Goal: Task Accomplishment & Management: Manage account settings

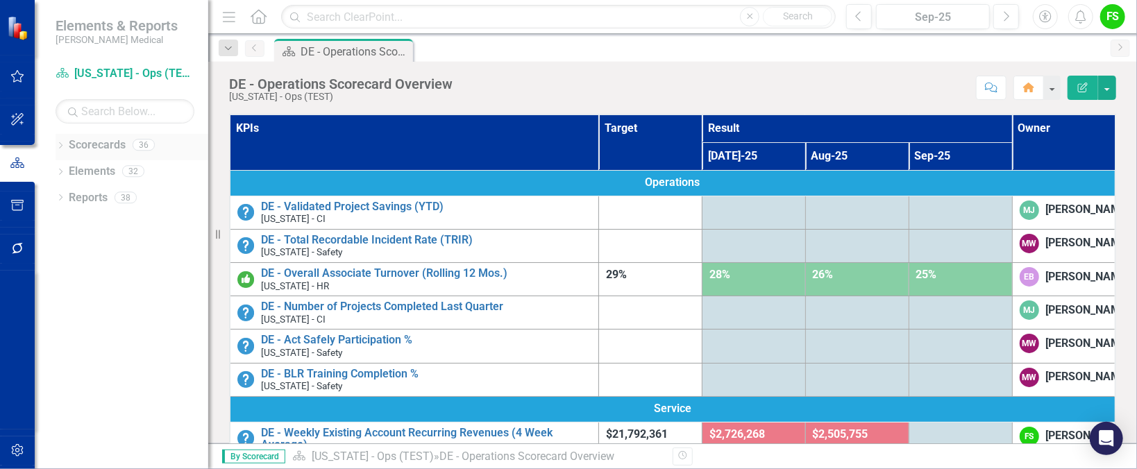
click at [58, 144] on icon "Dropdown" at bounding box center [61, 147] width 10 height 8
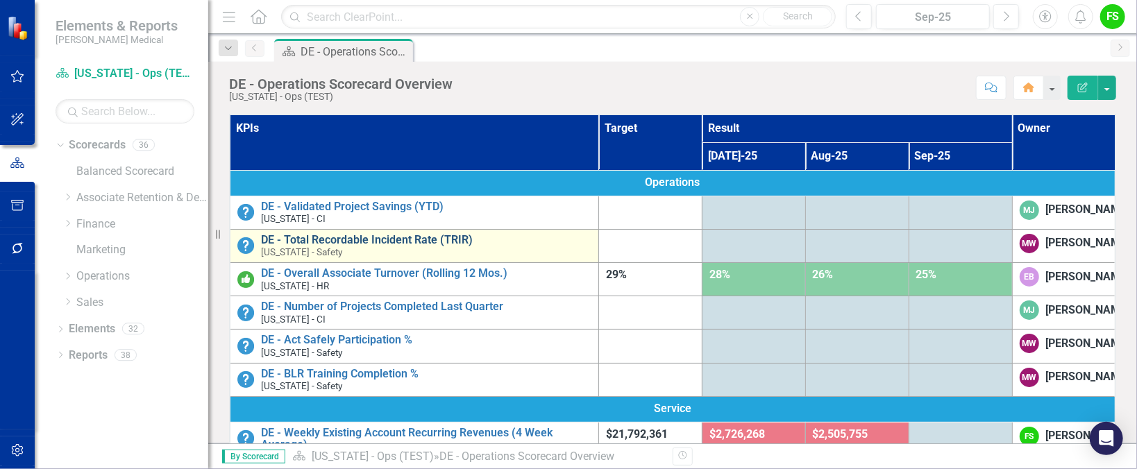
click at [313, 237] on link "DE - Total Recordable Incident Rate (TRIR)" at bounding box center [426, 240] width 330 height 12
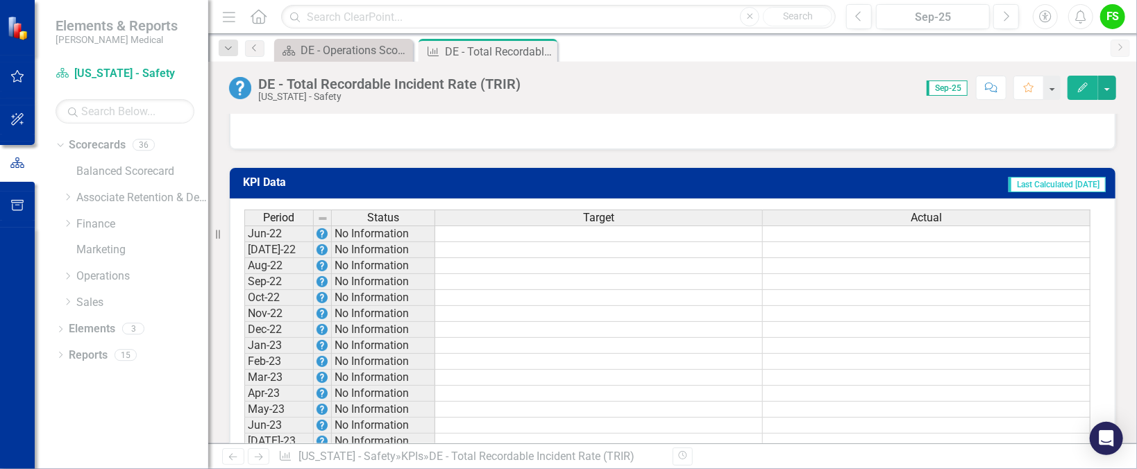
scroll to position [1351, 0]
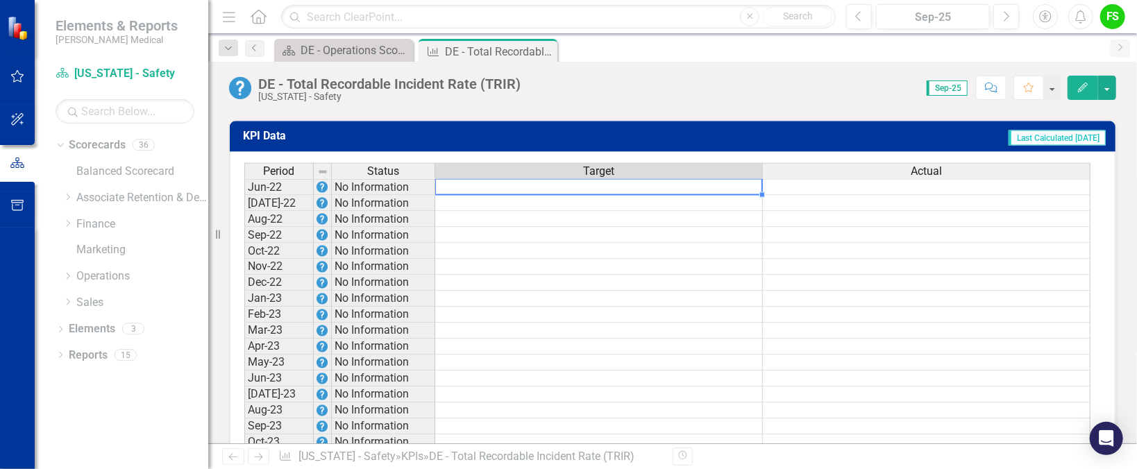
click at [585, 186] on td at bounding box center [599, 187] width 328 height 17
click at [896, 181] on div "Period Status Target Actual" at bounding box center [667, 172] width 847 height 18
click at [901, 193] on td at bounding box center [927, 187] width 328 height 17
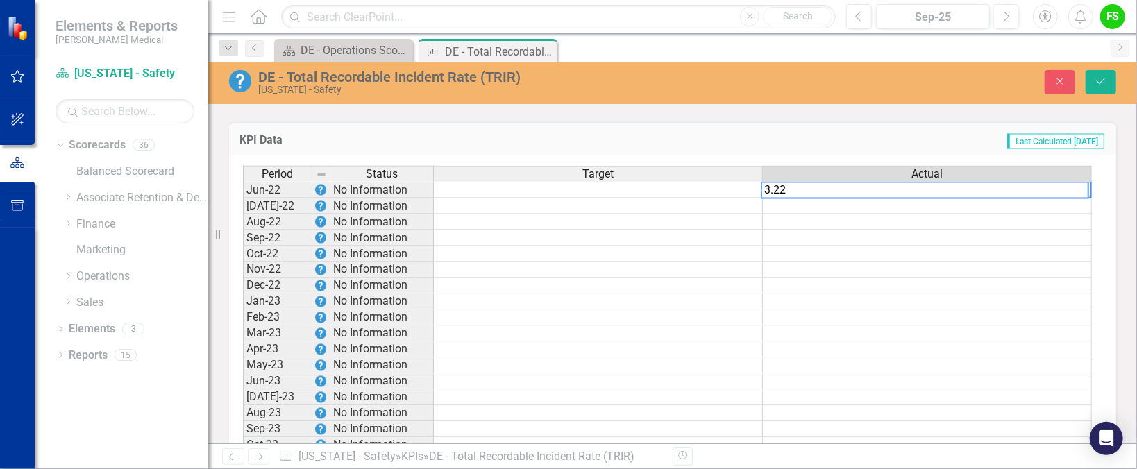
type textarea "3.22"
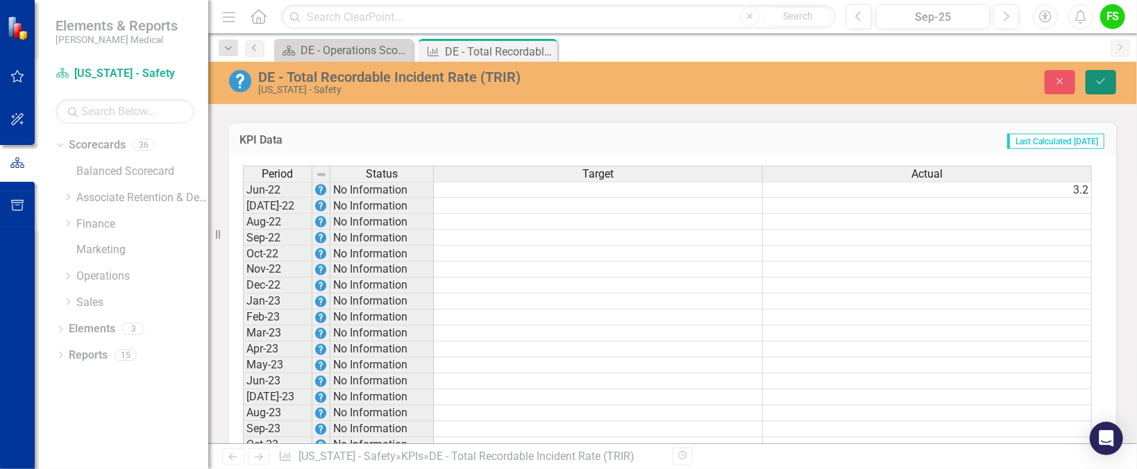
drag, startPoint x: 1100, startPoint y: 78, endPoint x: 1002, endPoint y: 332, distance: 271.8
click at [1100, 79] on icon "Save" at bounding box center [1101, 81] width 12 height 10
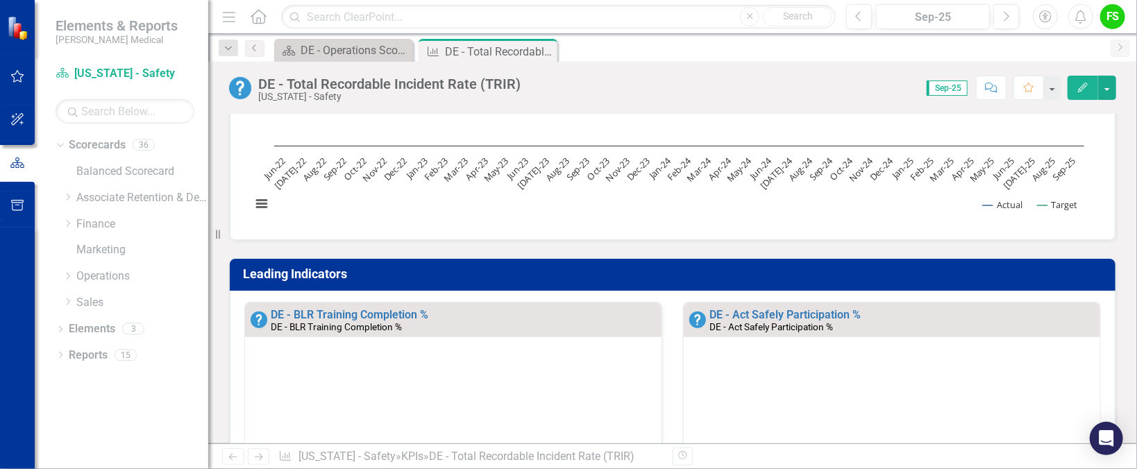
scroll to position [0, 0]
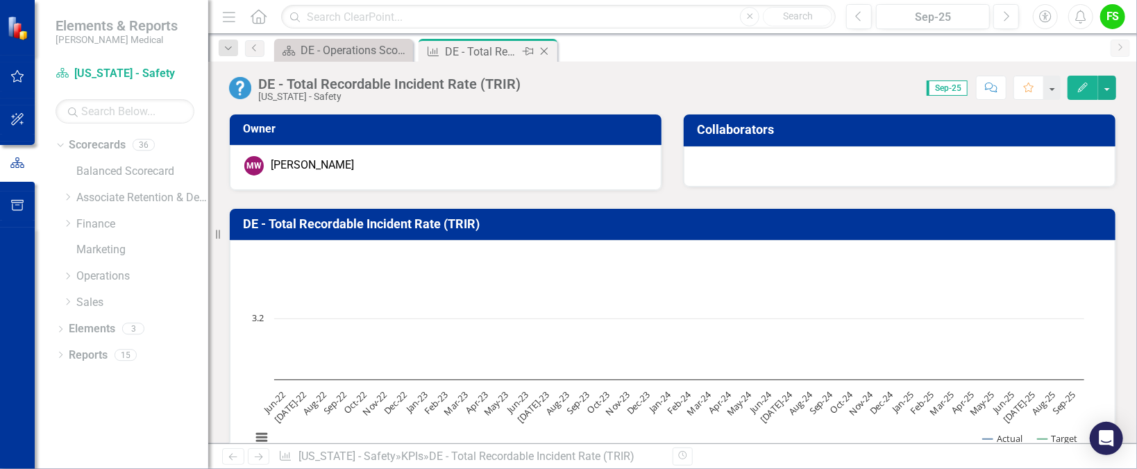
click at [544, 50] on icon "Close" at bounding box center [544, 51] width 14 height 11
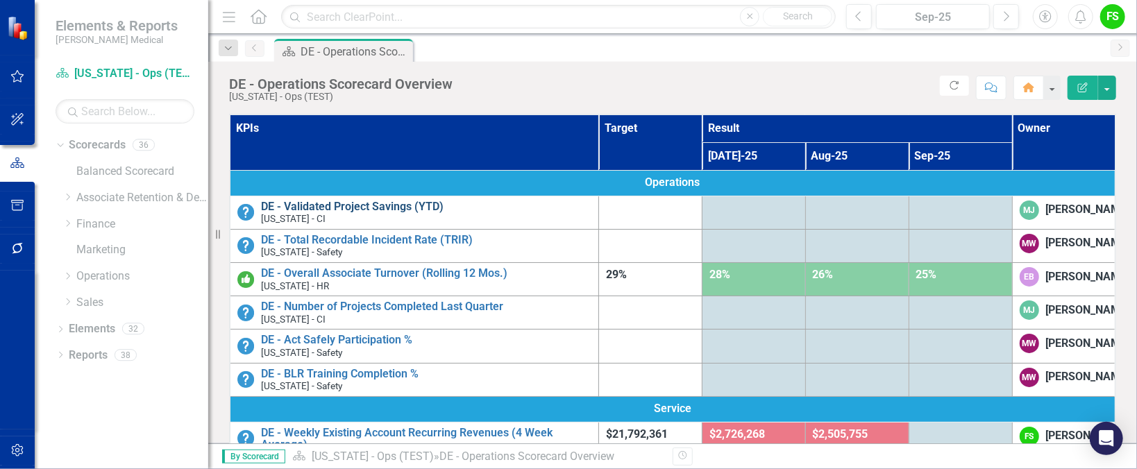
click at [366, 201] on link "DE - Validated Project Savings (YTD)" at bounding box center [426, 207] width 330 height 12
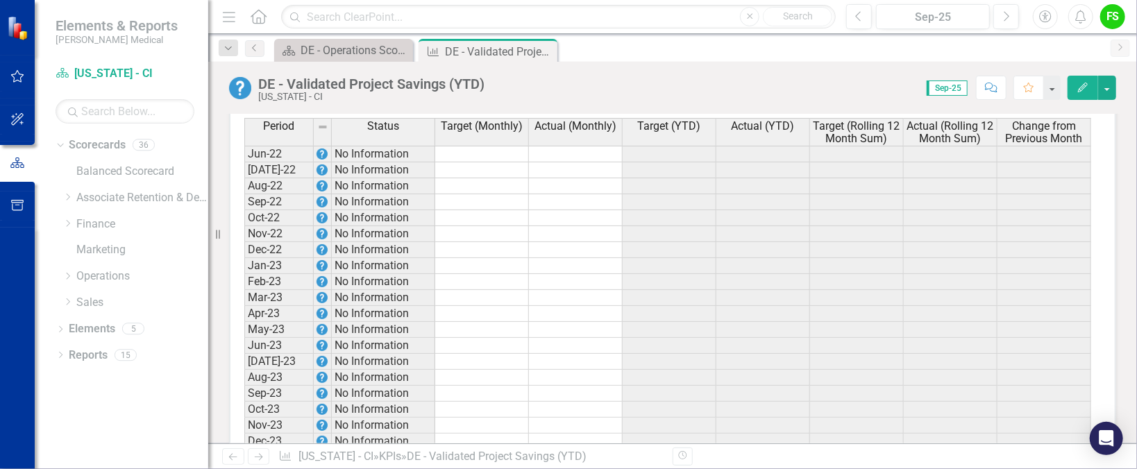
scroll to position [1321, 0]
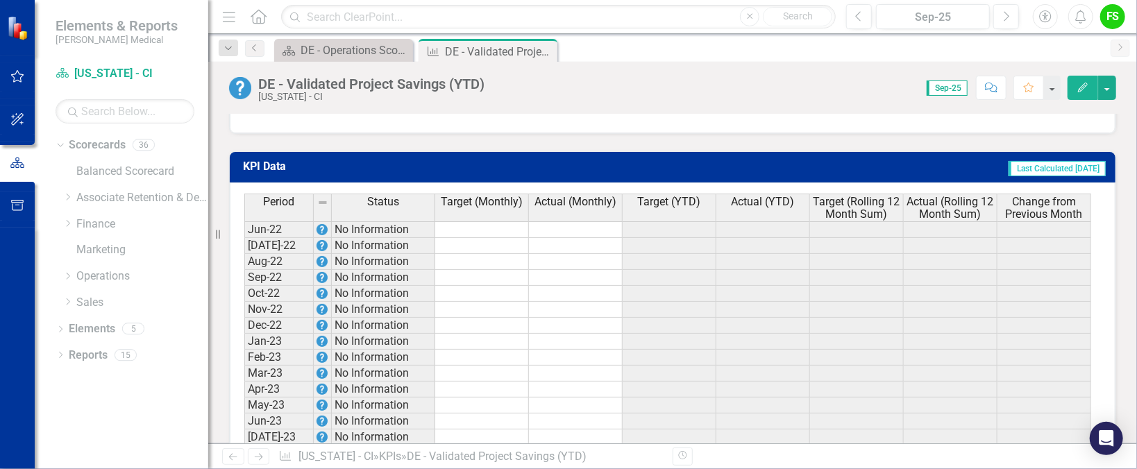
drag, startPoint x: 734, startPoint y: 225, endPoint x: 776, endPoint y: 234, distance: 42.6
click at [736, 224] on div "Period Status Target (Monthly) Actual (Monthly) Target (YTD) Actual (YTD) Targe…" at bounding box center [667, 209] width 847 height 30
click at [776, 235] on td at bounding box center [763, 229] width 94 height 17
click at [555, 229] on td at bounding box center [576, 229] width 94 height 17
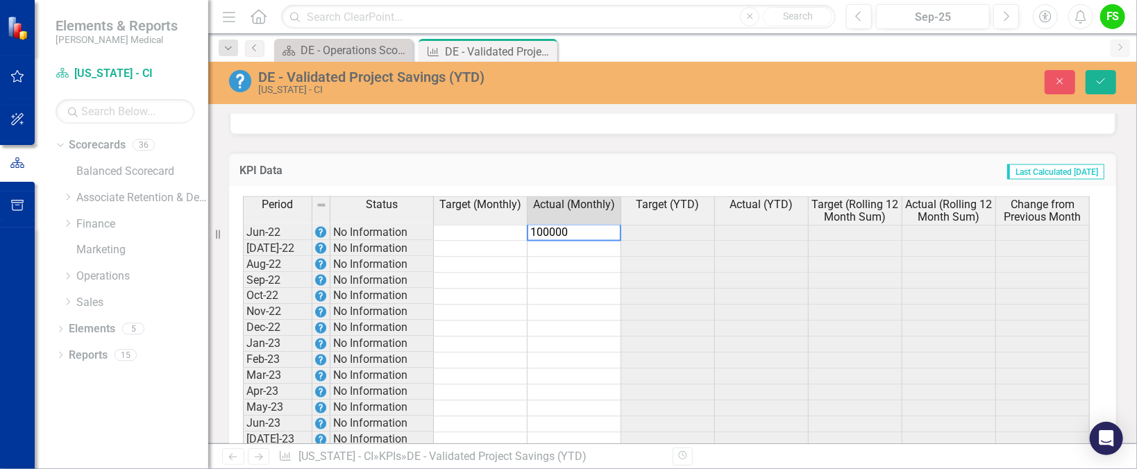
type textarea "100000"
click at [548, 248] on td at bounding box center [575, 250] width 94 height 16
click at [1099, 78] on icon "Save" at bounding box center [1101, 81] width 12 height 10
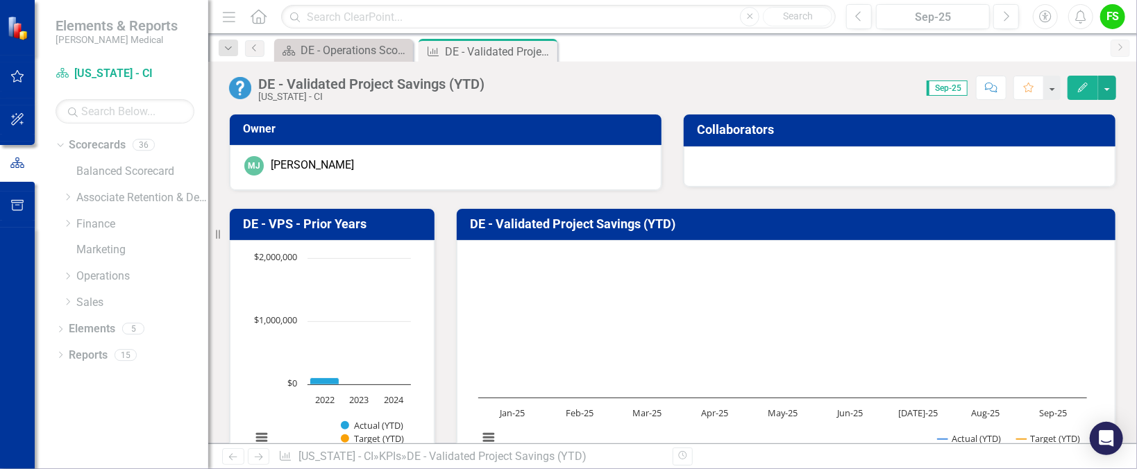
drag, startPoint x: 1133, startPoint y: 317, endPoint x: 1127, endPoint y: 334, distance: 18.7
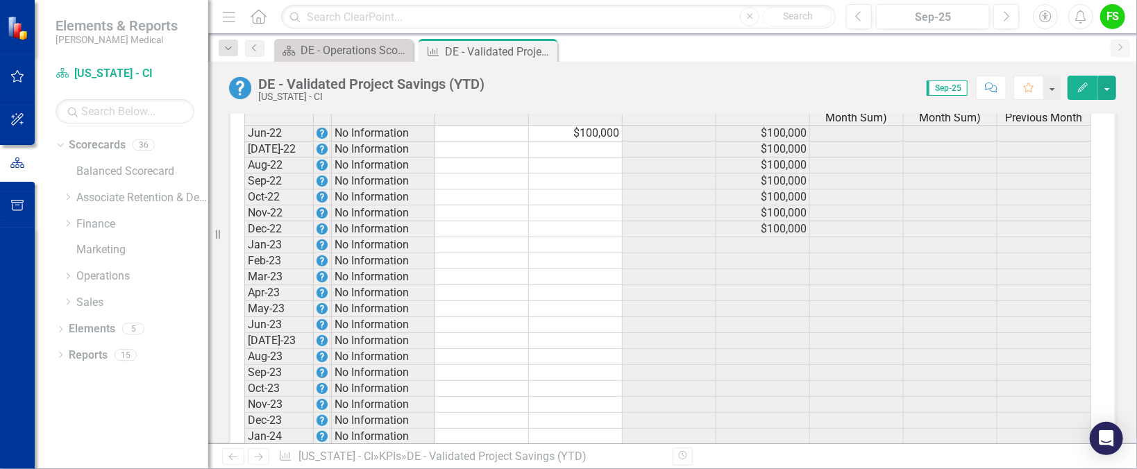
scroll to position [1418, 0]
drag, startPoint x: 645, startPoint y: 155, endPoint x: 667, endPoint y: 124, distance: 38.3
click at [644, 152] on td at bounding box center [670, 149] width 94 height 16
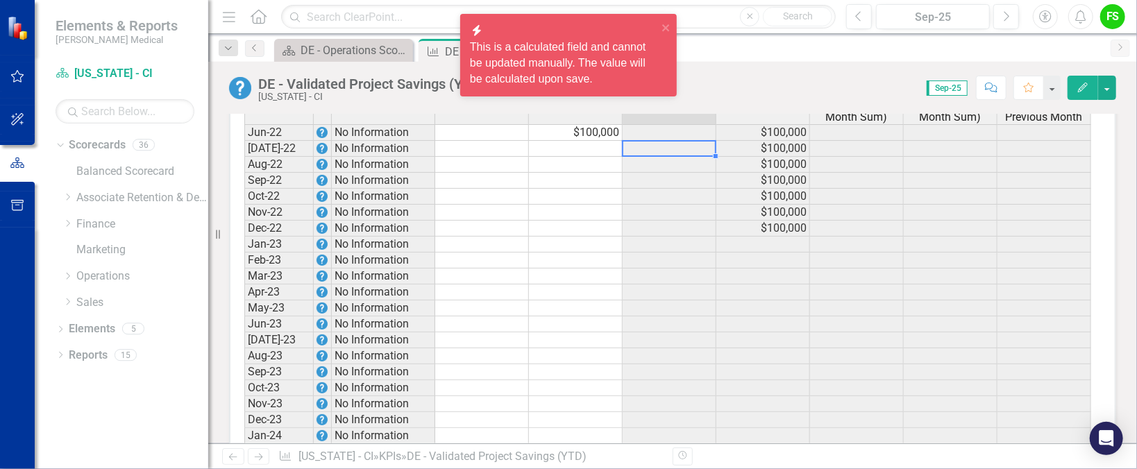
click at [571, 124] on th "Actual (Monthly)" at bounding box center [576, 110] width 94 height 28
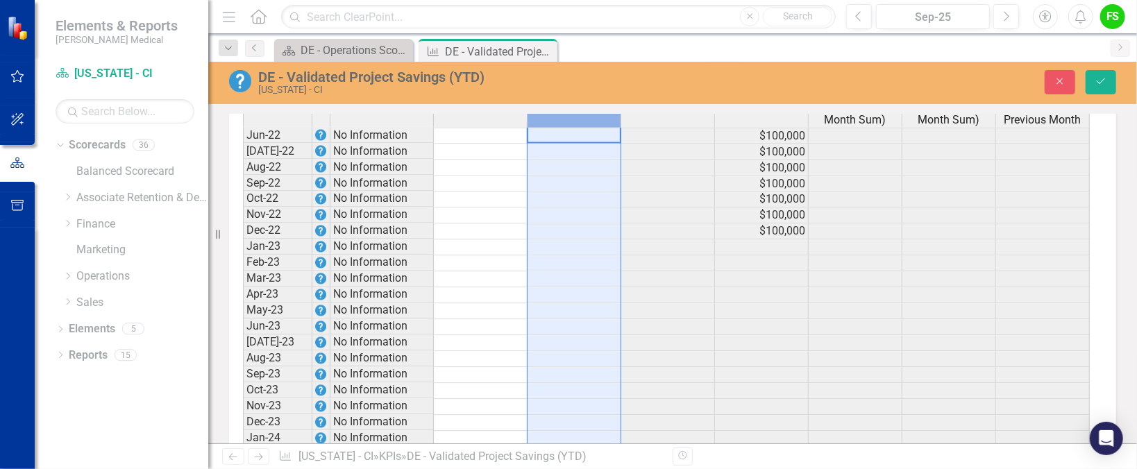
scroll to position [1420, 0]
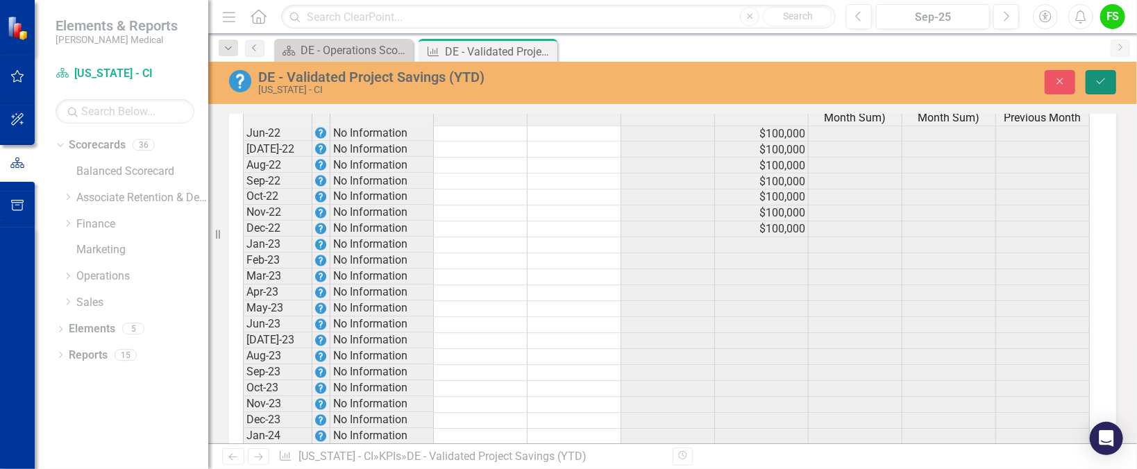
click at [1095, 81] on icon "Save" at bounding box center [1101, 81] width 12 height 10
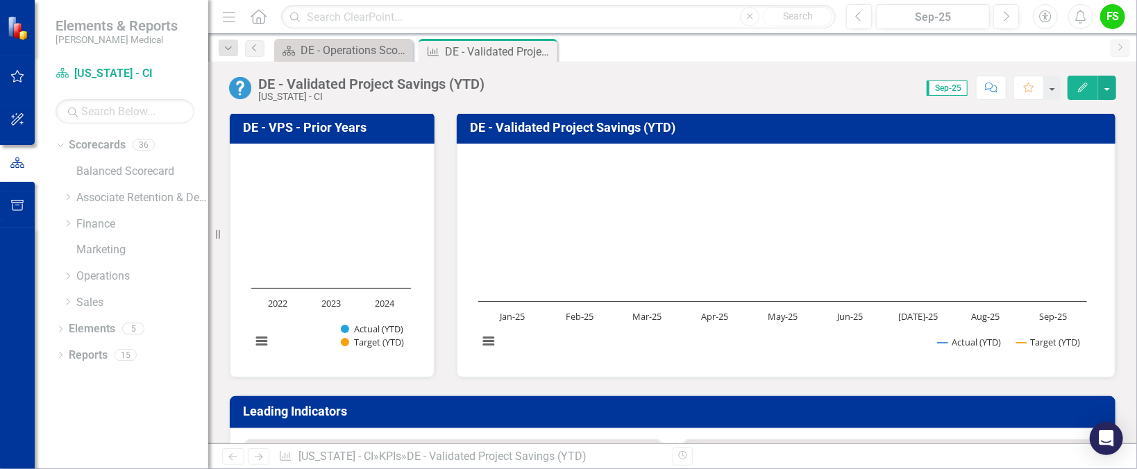
scroll to position [0, 0]
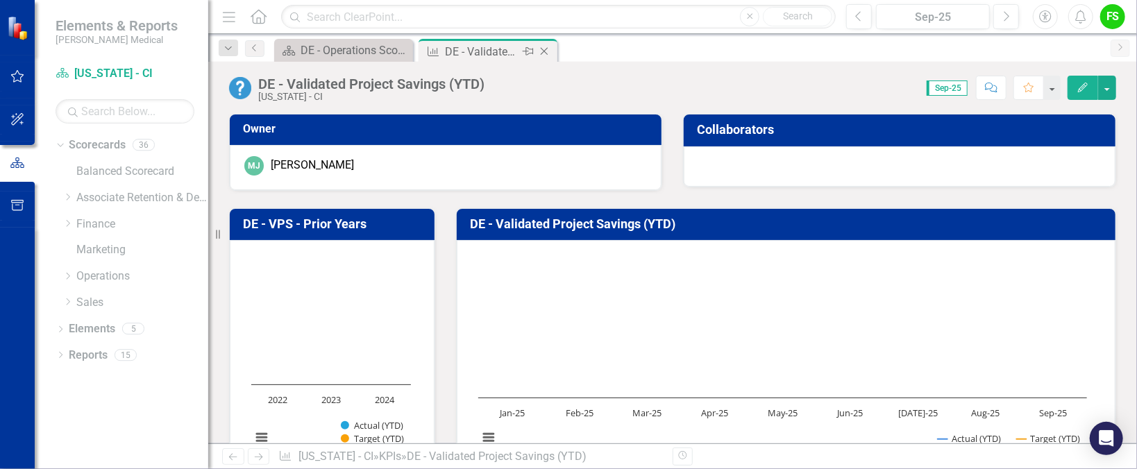
click at [547, 50] on icon "Close" at bounding box center [544, 51] width 14 height 11
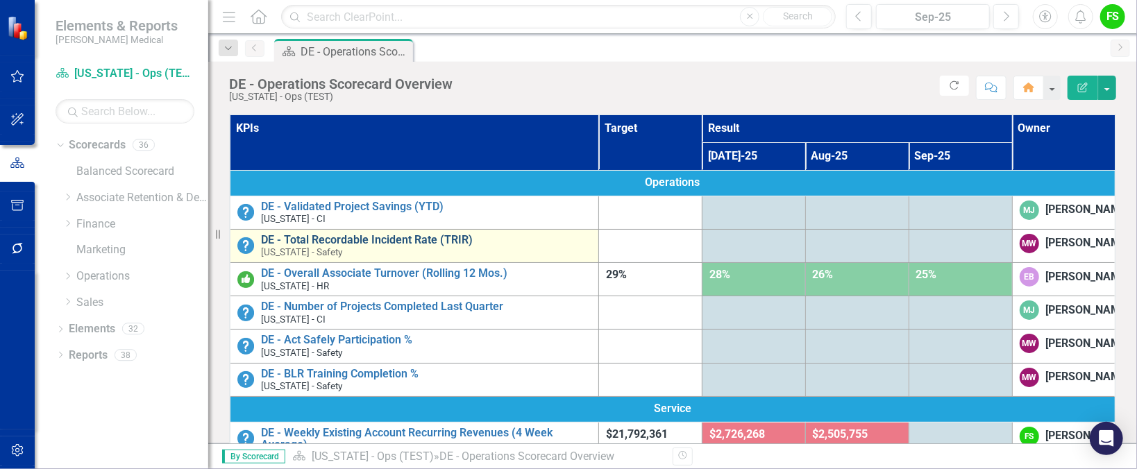
click at [387, 237] on link "DE - Total Recordable Incident Rate (TRIR)" at bounding box center [426, 240] width 330 height 12
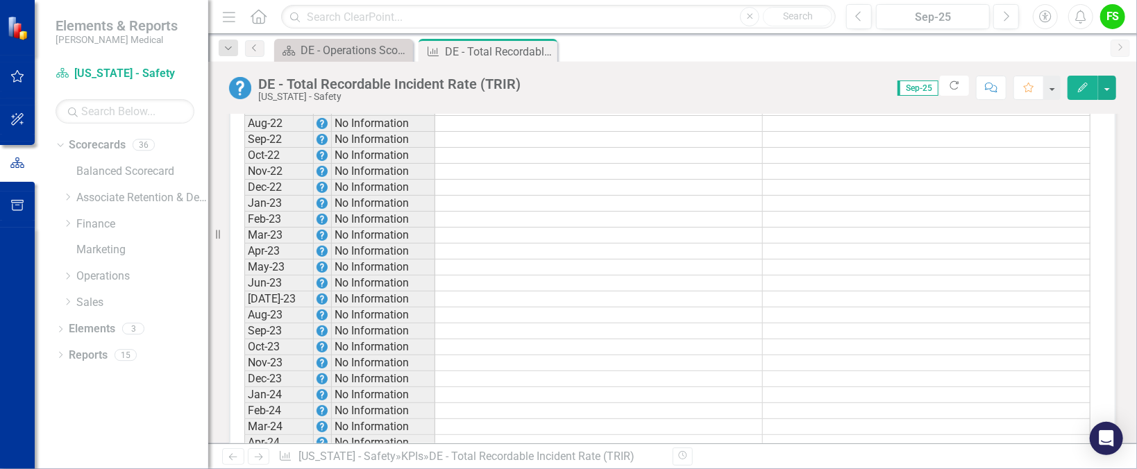
scroll to position [1251, 0]
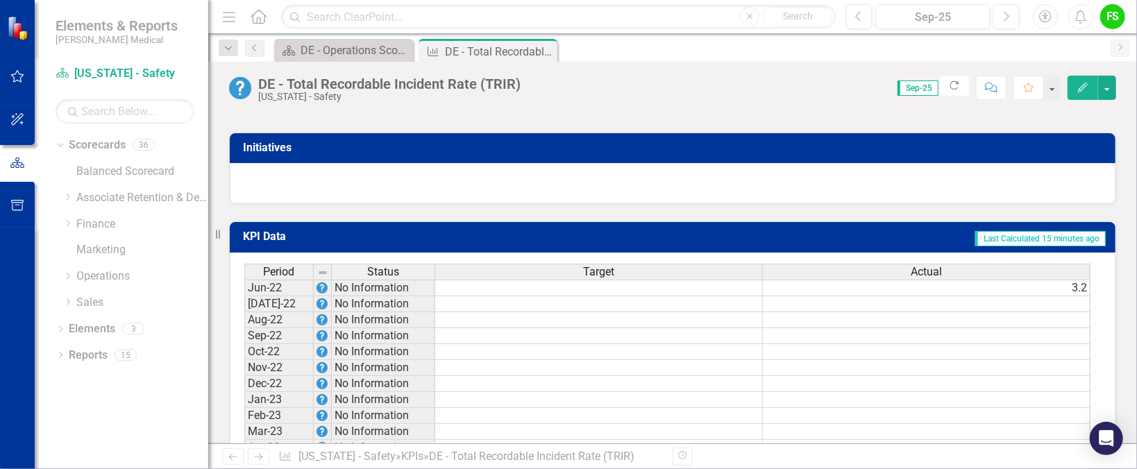
click at [1064, 282] on div "Period Status Target Actual" at bounding box center [667, 273] width 847 height 18
click at [1072, 292] on td "3.2" at bounding box center [927, 288] width 328 height 17
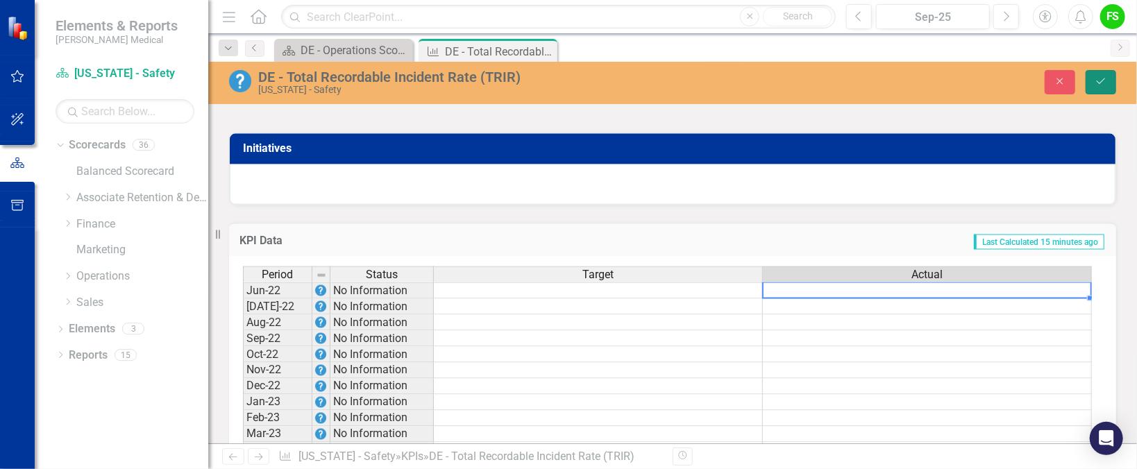
click at [1105, 76] on icon "Save" at bounding box center [1101, 81] width 12 height 10
